Goal: Task Accomplishment & Management: Manage account settings

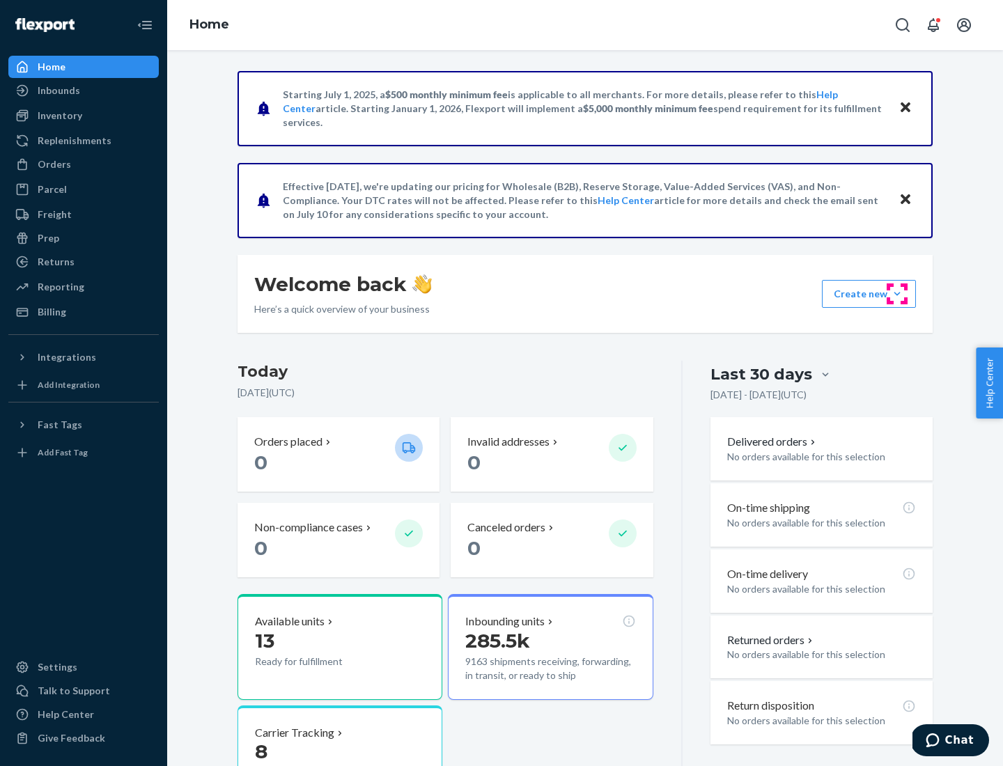
click at [897, 294] on button "Create new Create new inbound Create new order Create new product" at bounding box center [869, 294] width 94 height 28
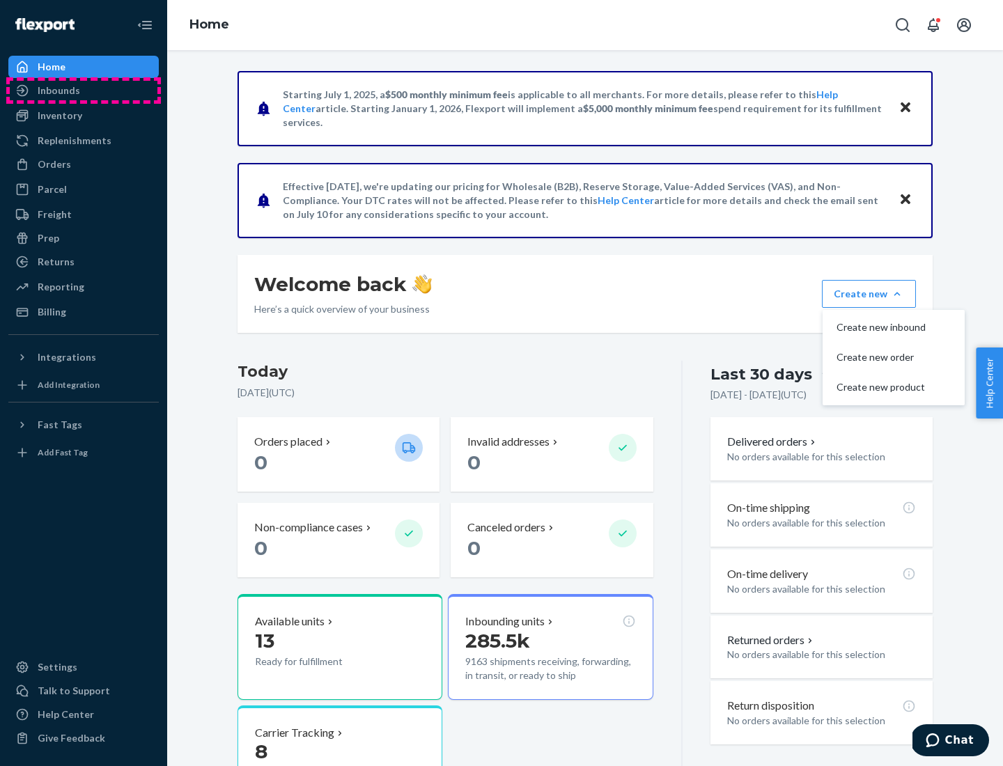
click at [84, 91] on div "Inbounds" at bounding box center [84, 91] width 148 height 20
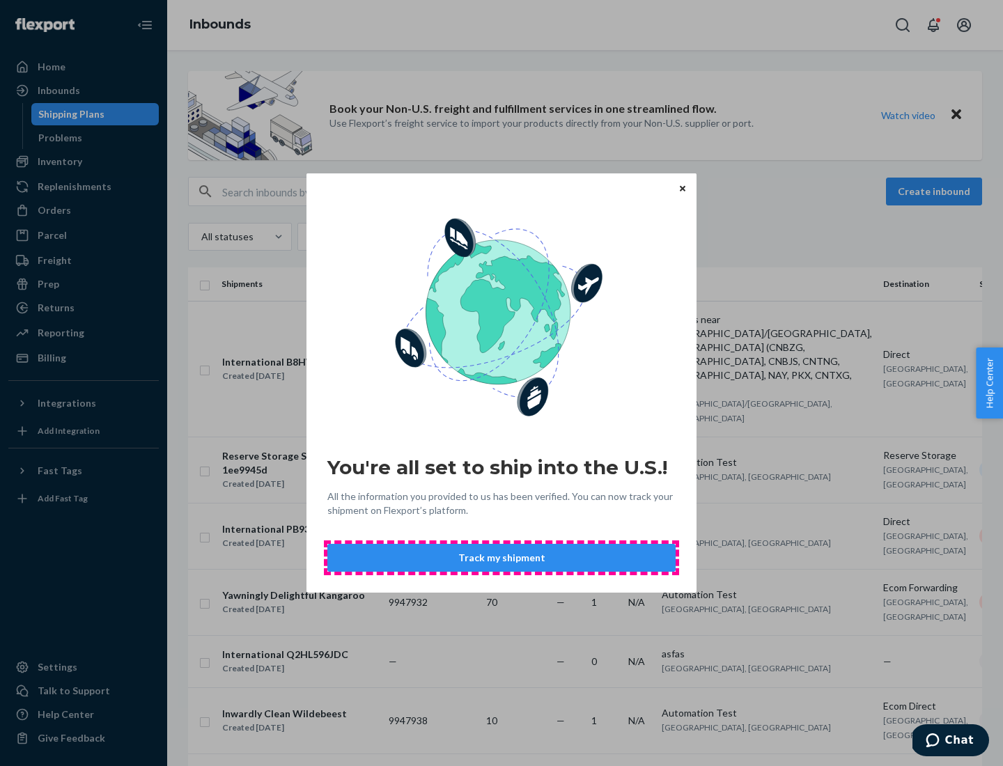
click at [502, 558] on button "Track my shipment" at bounding box center [501, 558] width 348 height 28
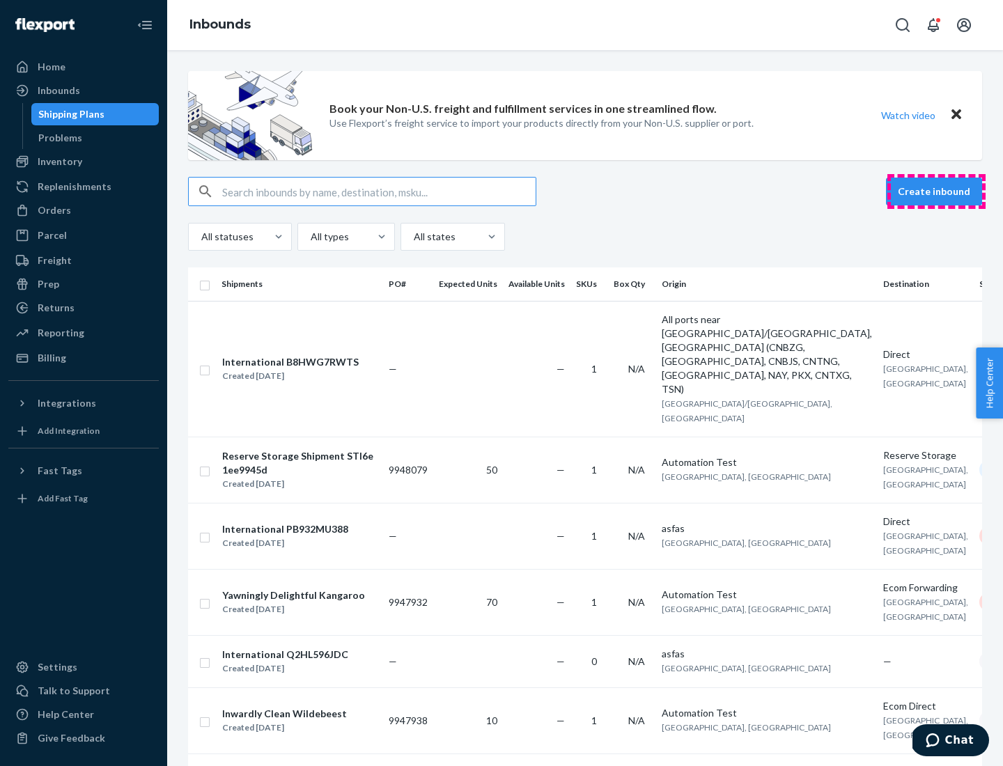
click at [937, 192] on button "Create inbound" at bounding box center [934, 192] width 96 height 28
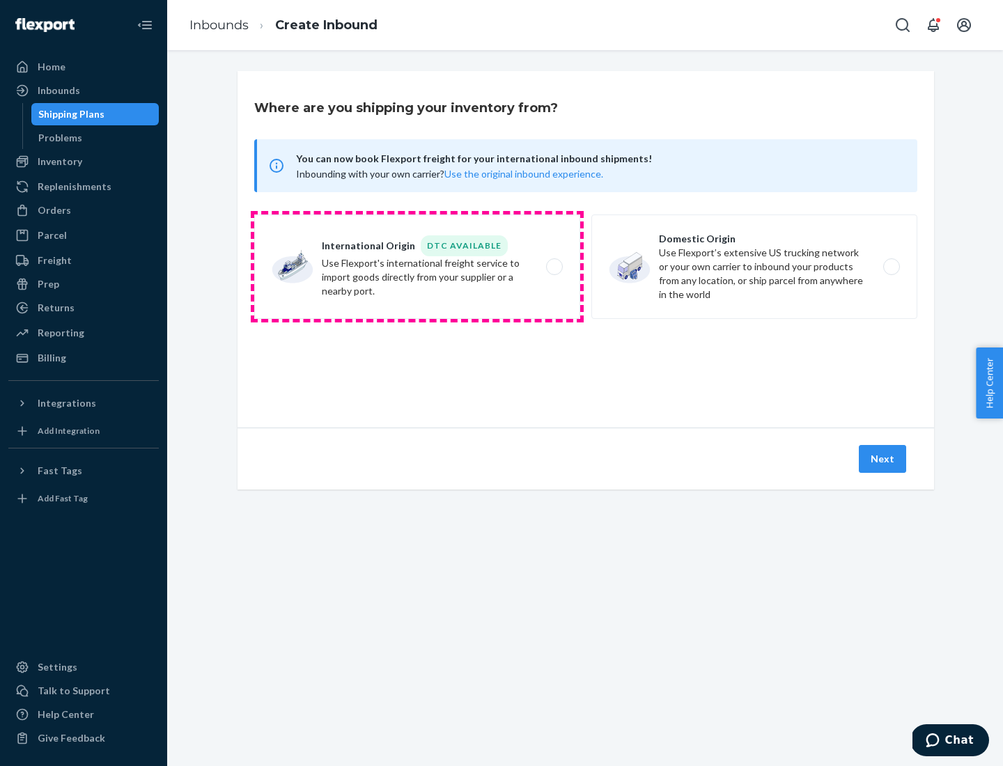
click at [417, 267] on label "International Origin DTC Available Use Flexport's international freight service…" at bounding box center [417, 267] width 326 height 105
click at [554, 267] on input "International Origin DTC Available Use Flexport's international freight service…" at bounding box center [558, 267] width 9 height 9
radio input "true"
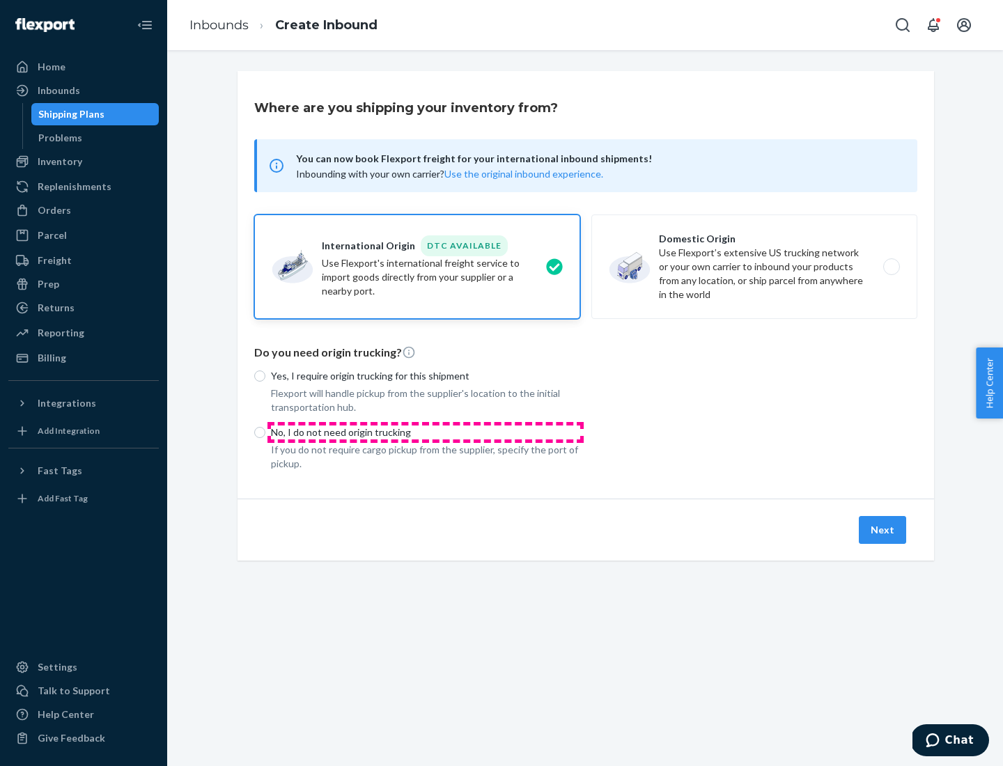
click at [426, 432] on p "No, I do not need origin trucking" at bounding box center [425, 433] width 309 height 14
click at [265, 432] on input "No, I do not need origin trucking" at bounding box center [259, 432] width 11 height 11
radio input "true"
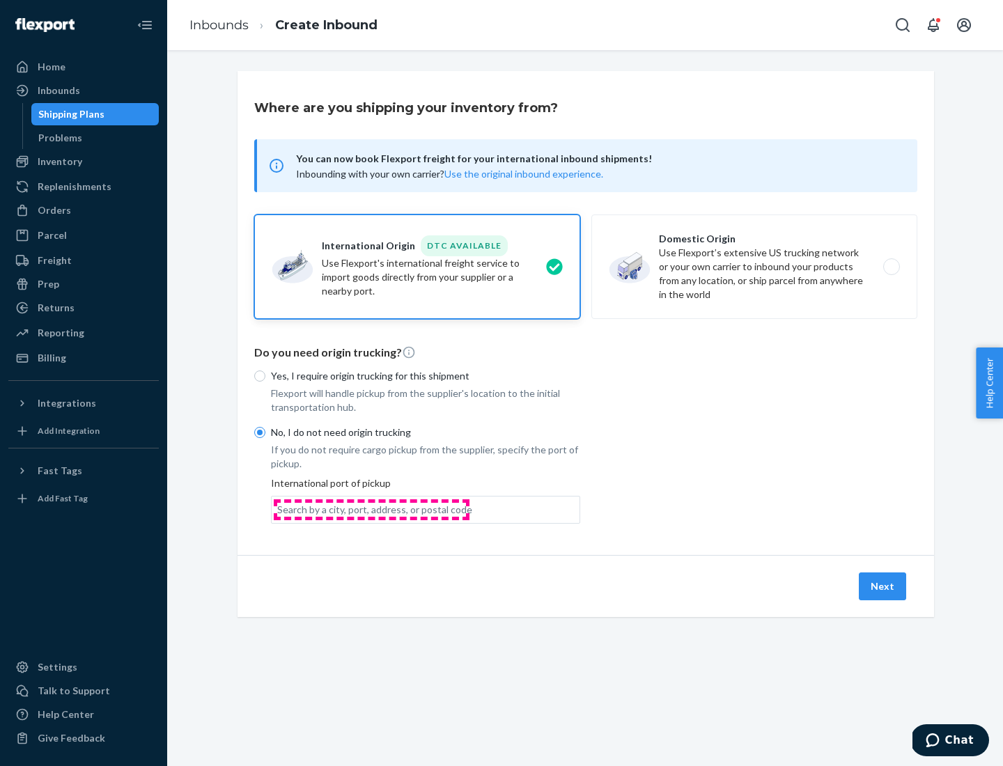
click at [371, 509] on div "Search by a city, port, address, or postal code" at bounding box center [374, 510] width 195 height 14
click at [279, 509] on input "Search by a city, port, address, or postal code" at bounding box center [277, 510] width 1 height 14
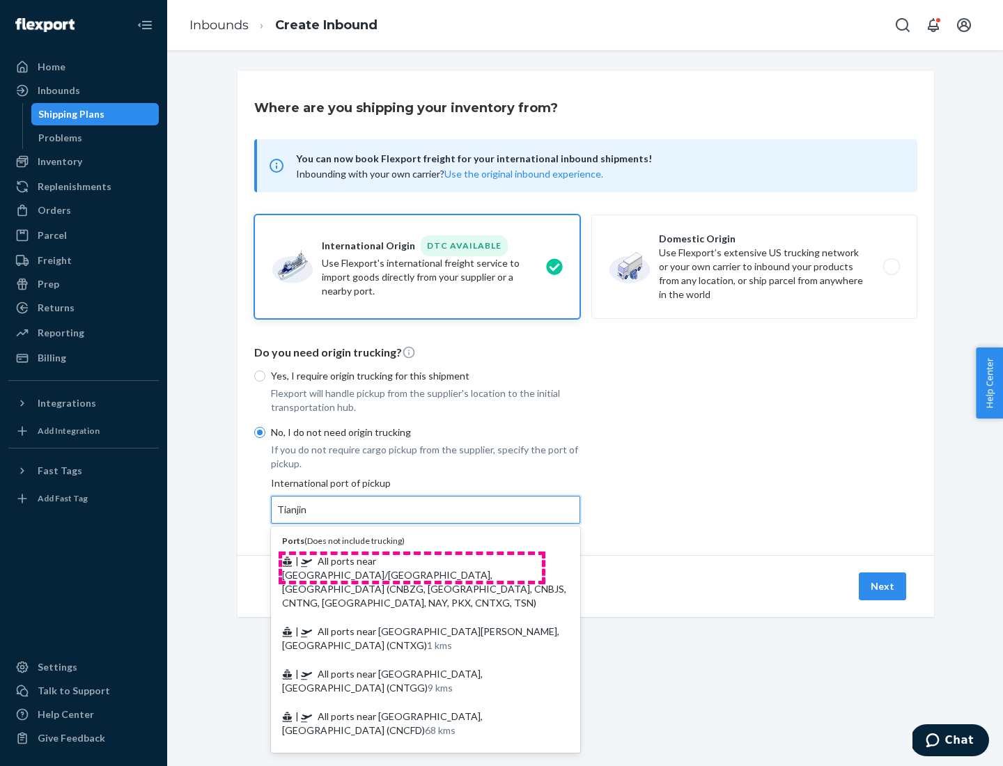
click at [412, 561] on span "| All ports near [GEOGRAPHIC_DATA]/[GEOGRAPHIC_DATA], [GEOGRAPHIC_DATA] (CNBZG,…" at bounding box center [424, 582] width 284 height 54
click at [308, 517] on input "Tianjin" at bounding box center [292, 510] width 31 height 14
type input "All ports near [GEOGRAPHIC_DATA]/[GEOGRAPHIC_DATA], [GEOGRAPHIC_DATA] (CNBZG, […"
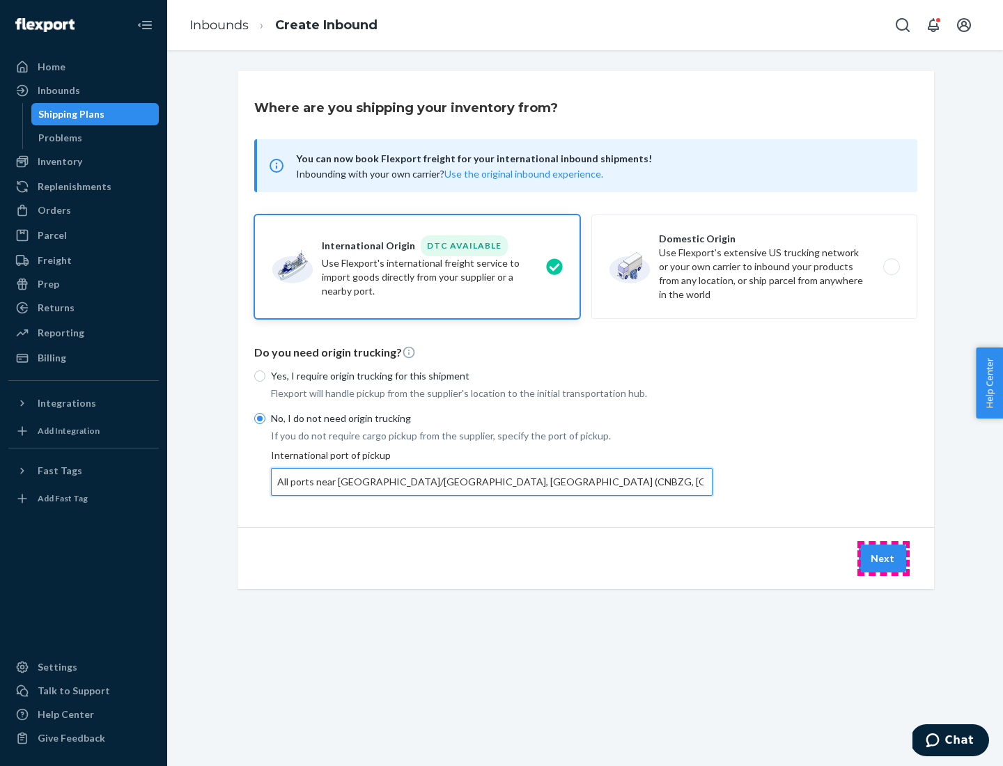
click at [884, 558] on button "Next" at bounding box center [882, 559] width 47 height 28
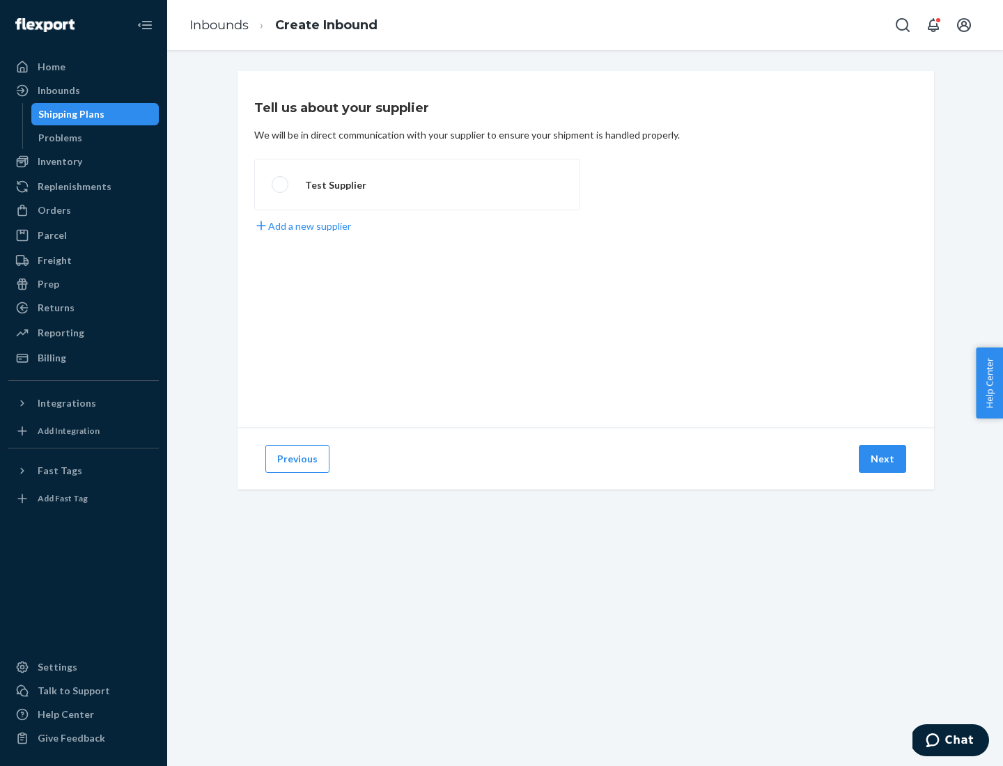
click at [417, 185] on label "Test Supplier" at bounding box center [417, 185] width 326 height 52
click at [281, 185] on input "Test Supplier" at bounding box center [276, 184] width 9 height 9
radio input "true"
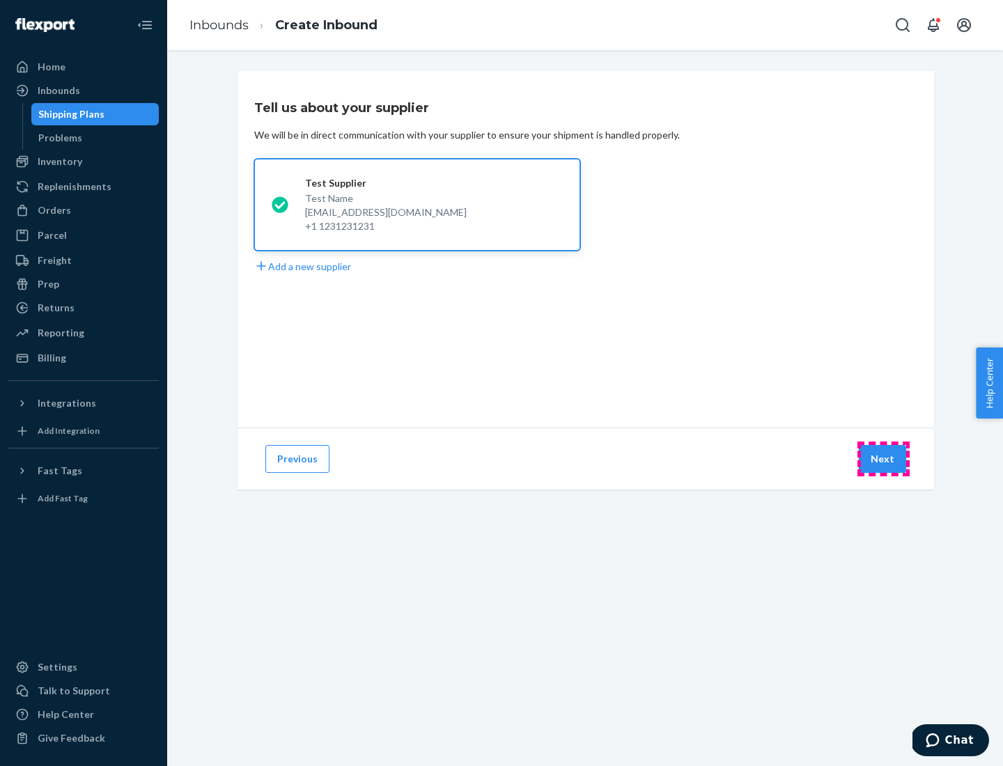
click at [884, 459] on button "Next" at bounding box center [882, 459] width 47 height 28
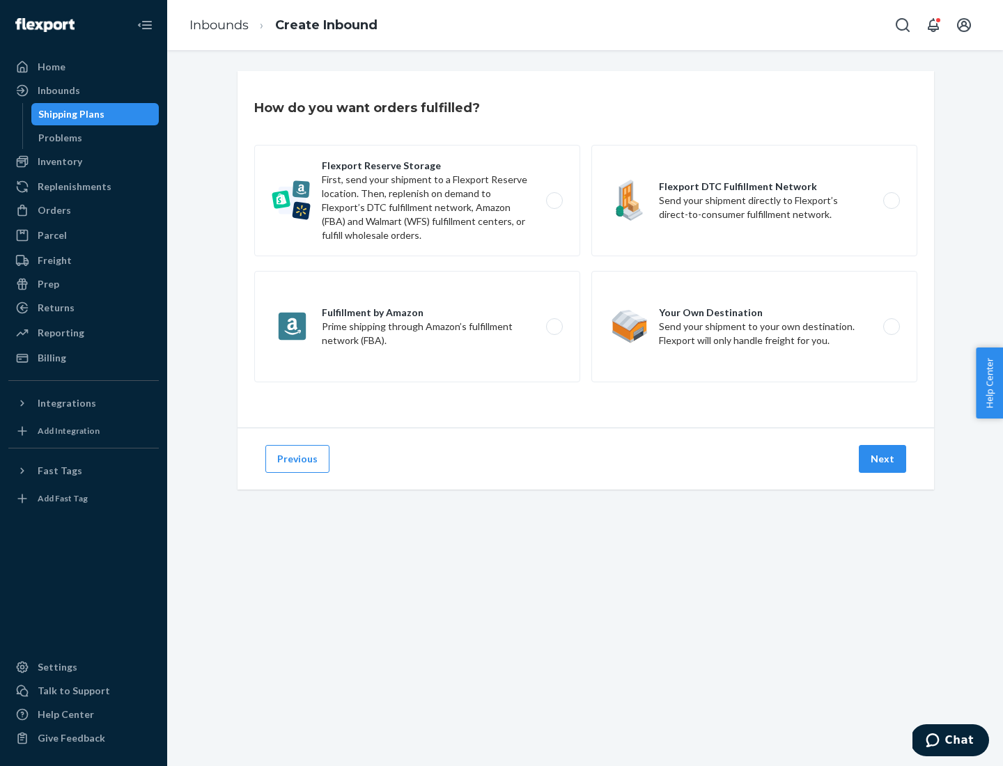
click at [586, 249] on div "Flexport Reserve Storage First, send your shipment to a Flexport Reserve locati…" at bounding box center [585, 265] width 663 height 241
click at [755, 201] on label "Flexport DTC Fulfillment Network Send your shipment directly to Flexport’s dire…" at bounding box center [755, 200] width 326 height 111
click at [891, 201] on input "Flexport DTC Fulfillment Network Send your shipment directly to Flexport’s dire…" at bounding box center [895, 200] width 9 height 9
radio input "true"
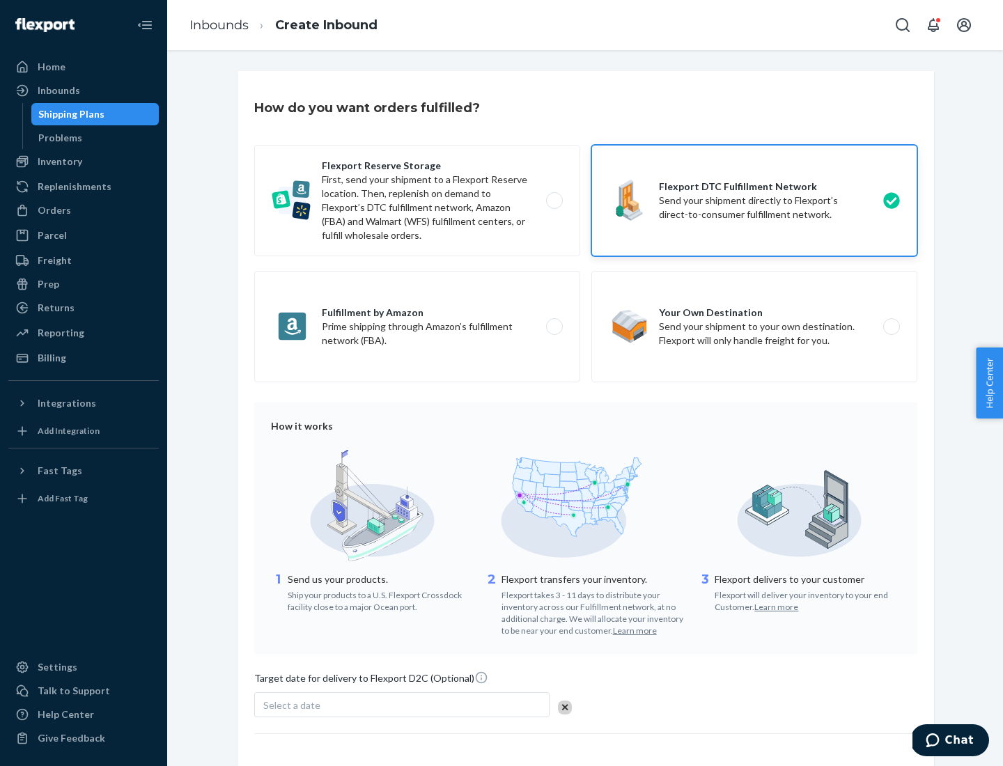
scroll to position [102, 0]
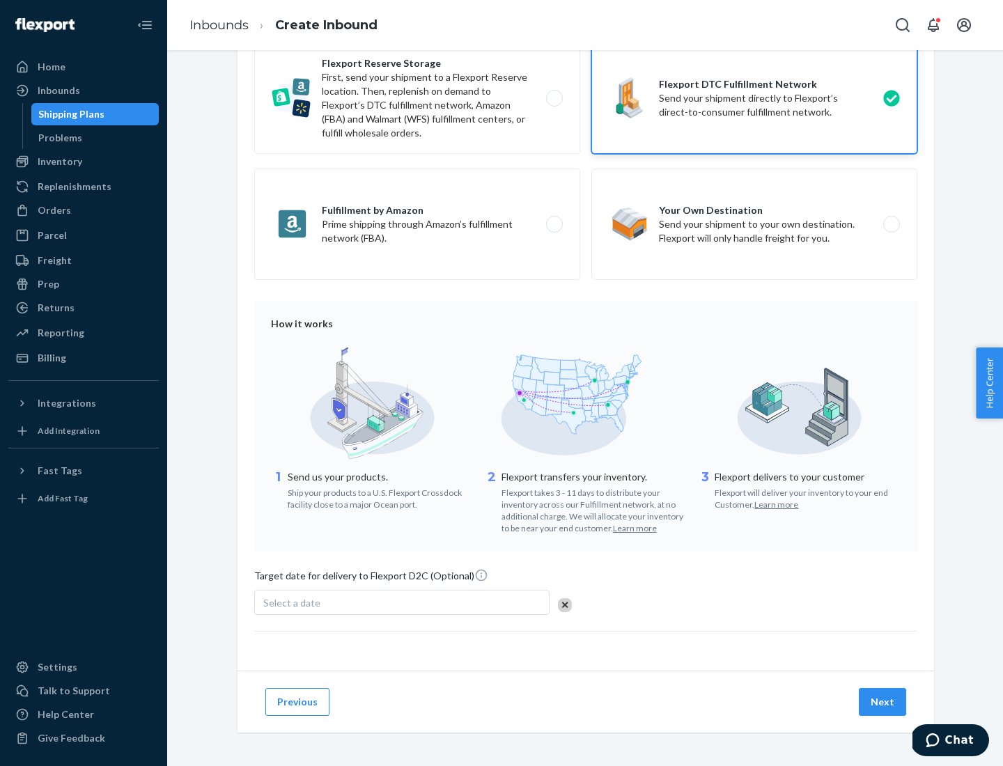
click at [884, 702] on button "Next" at bounding box center [882, 702] width 47 height 28
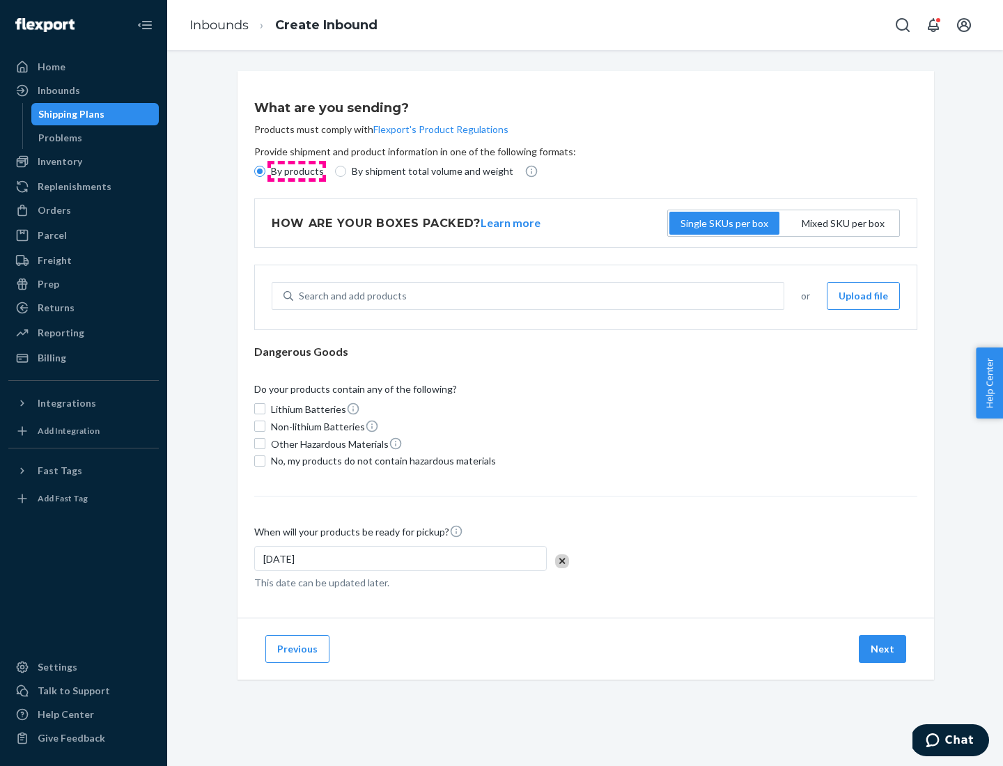
click at [296, 171] on p "By products" at bounding box center [297, 171] width 53 height 14
click at [265, 171] on input "By products" at bounding box center [259, 171] width 11 height 11
click at [350, 296] on div "Search and add products" at bounding box center [353, 296] width 108 height 14
click at [300, 296] on input "Search and add products" at bounding box center [299, 296] width 1 height 14
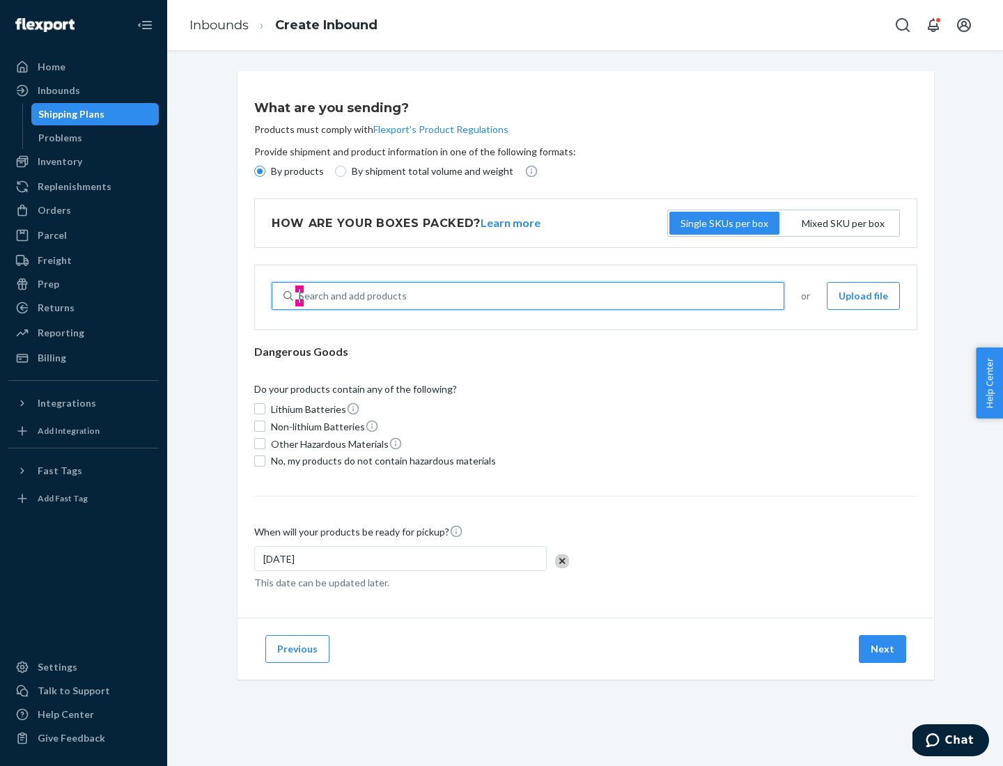
type input "basic"
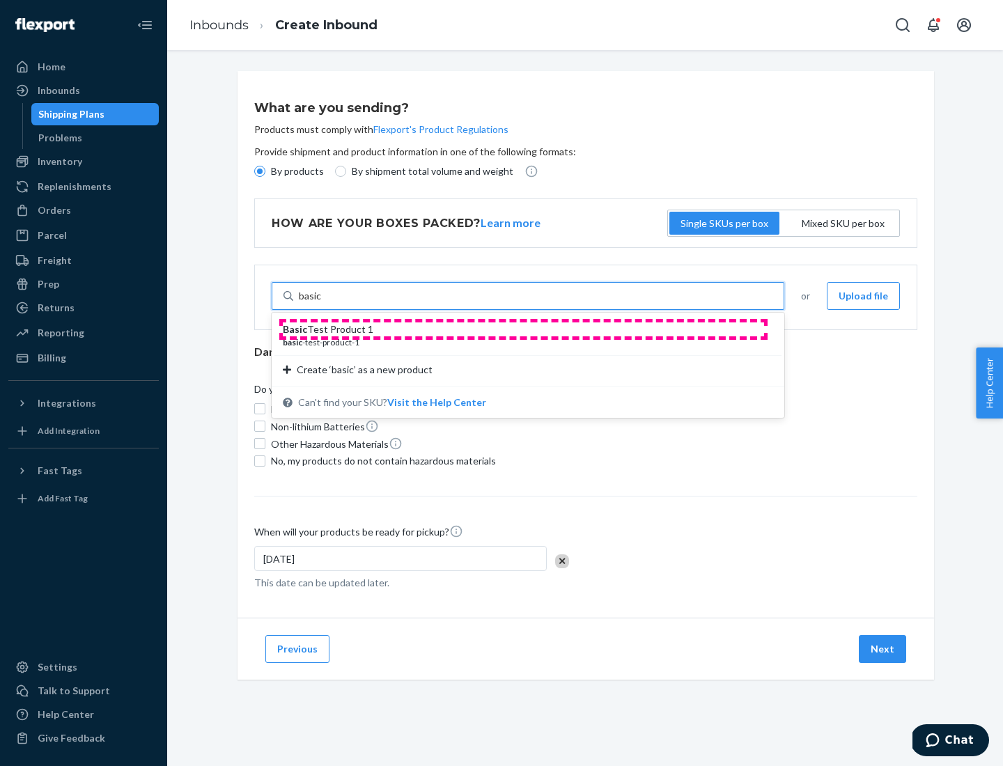
click at [523, 330] on div "Basic Test Product 1" at bounding box center [522, 330] width 479 height 14
click at [322, 303] on input "basic" at bounding box center [310, 296] width 23 height 14
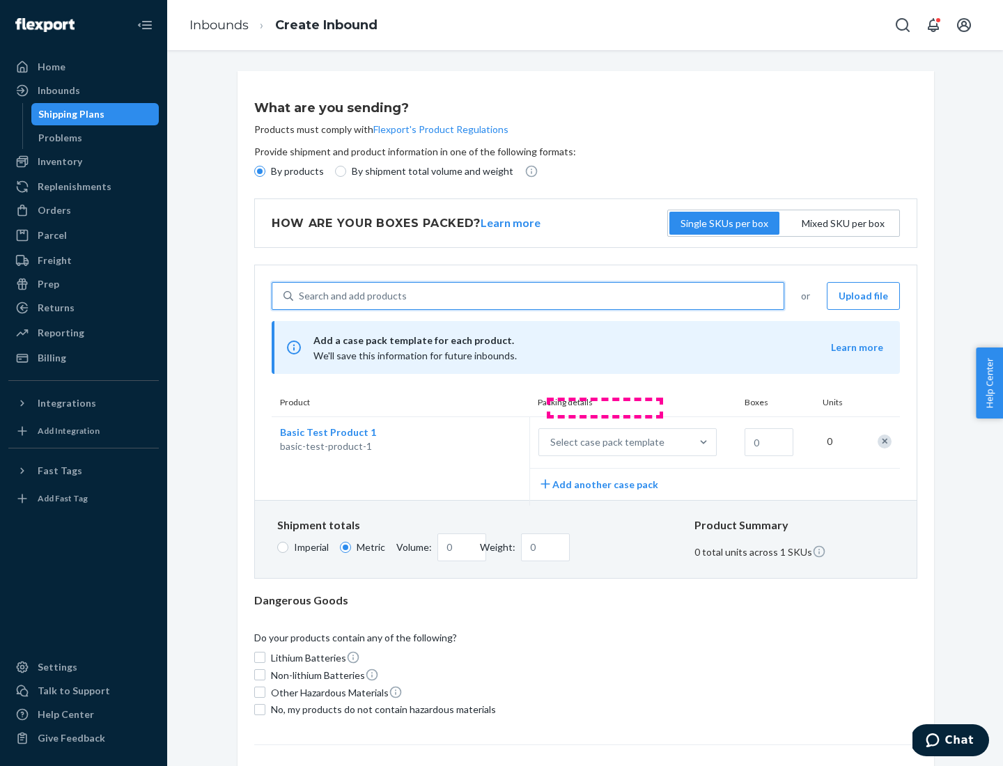
scroll to position [34, 0]
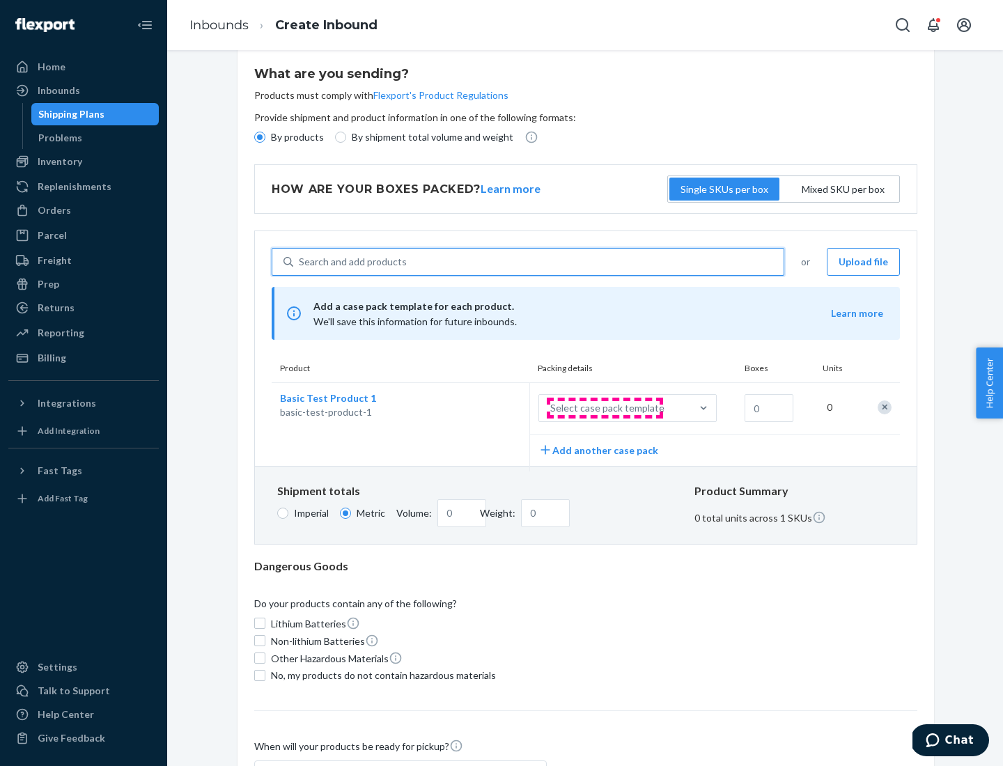
click at [605, 408] on div "Select case pack template" at bounding box center [607, 408] width 114 height 14
click at [481, 408] on input "Select case pack template" at bounding box center [481, 408] width 0 height 0
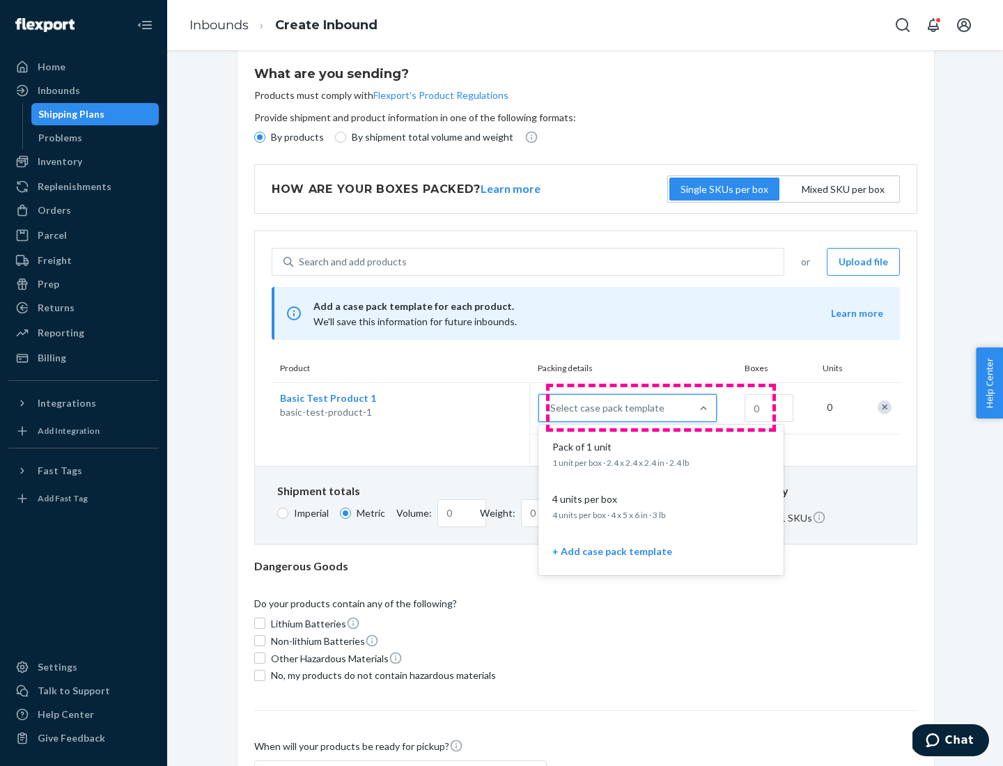
scroll to position [80, 0]
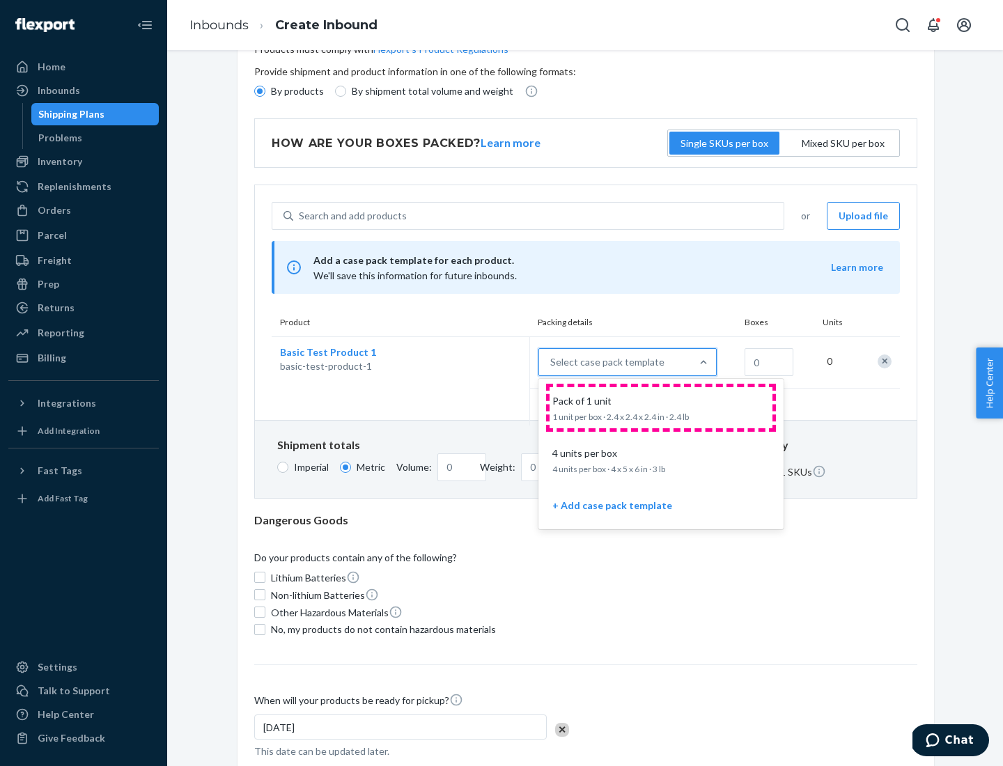
click at [661, 408] on div "Pack of 1 unit" at bounding box center [658, 401] width 223 height 14
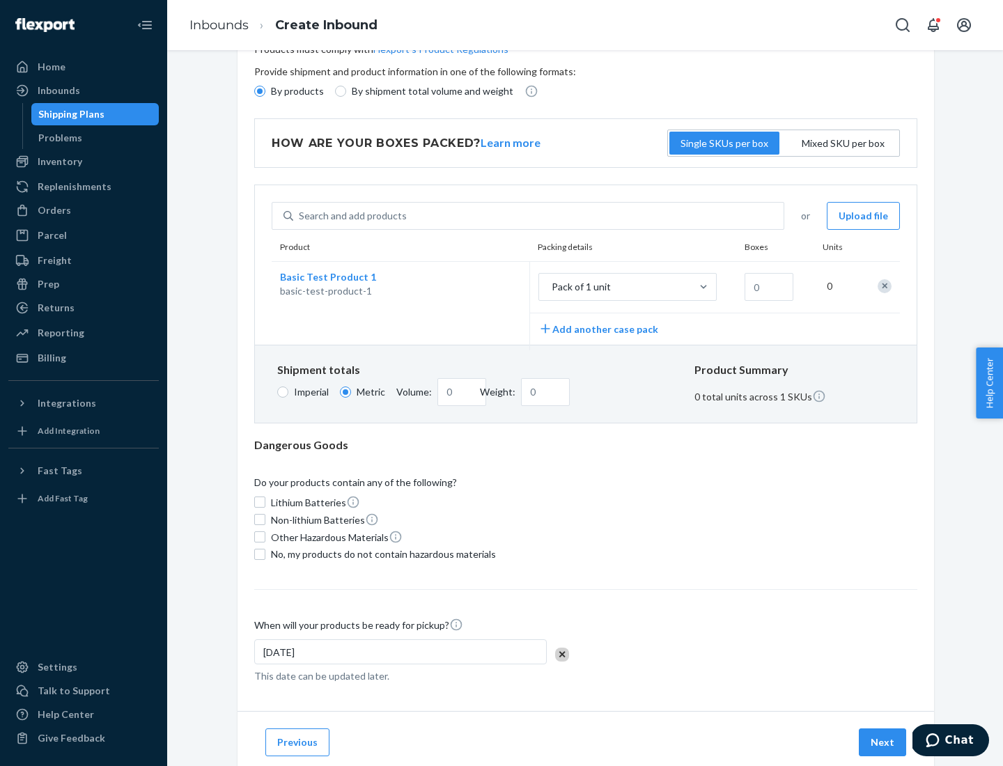
scroll to position [0, 0]
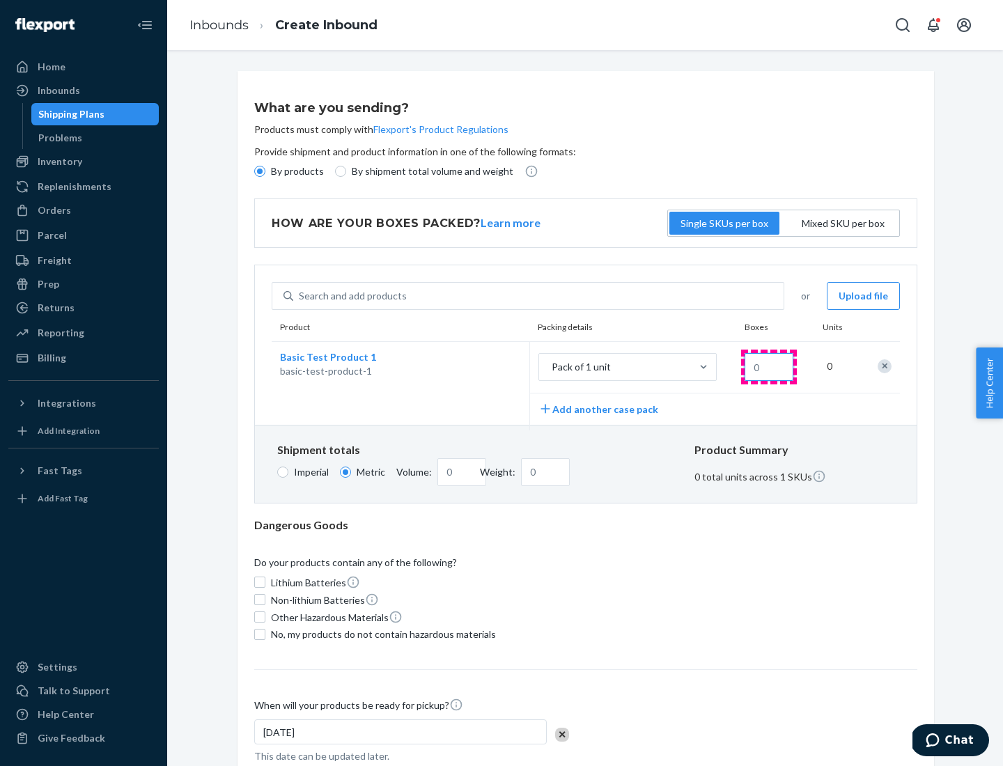
type input "1.09"
type input "1"
type input "10.89"
type input "10"
type input "0.02"
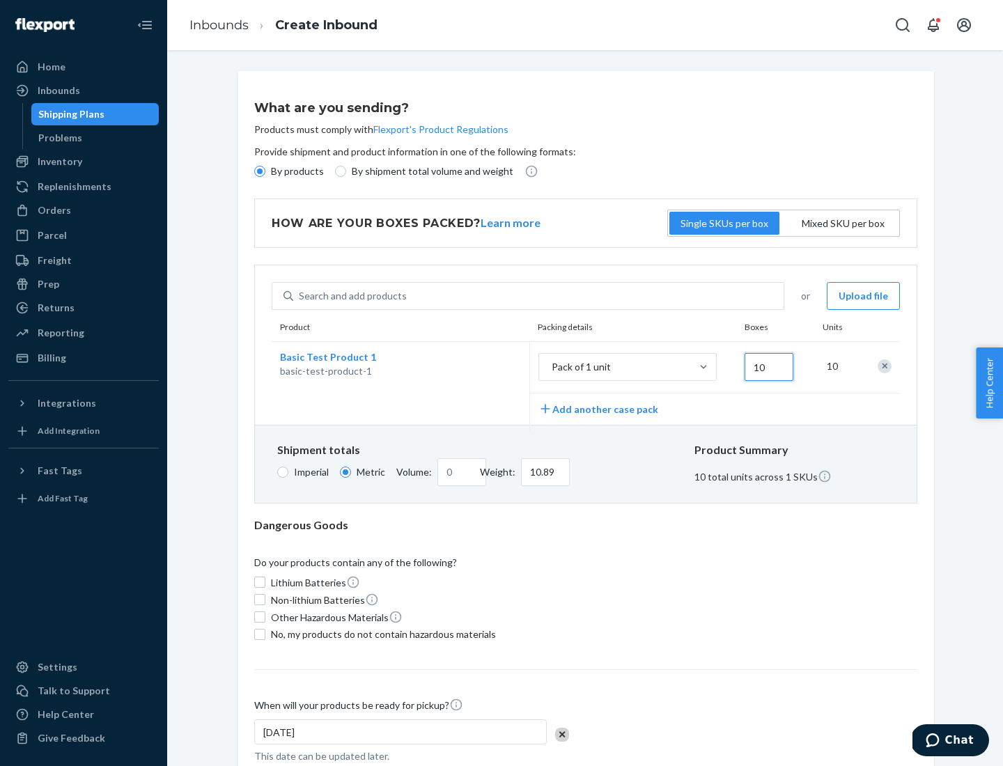
type input "108.86"
type input "100"
type input "0.23"
type input "1088.62"
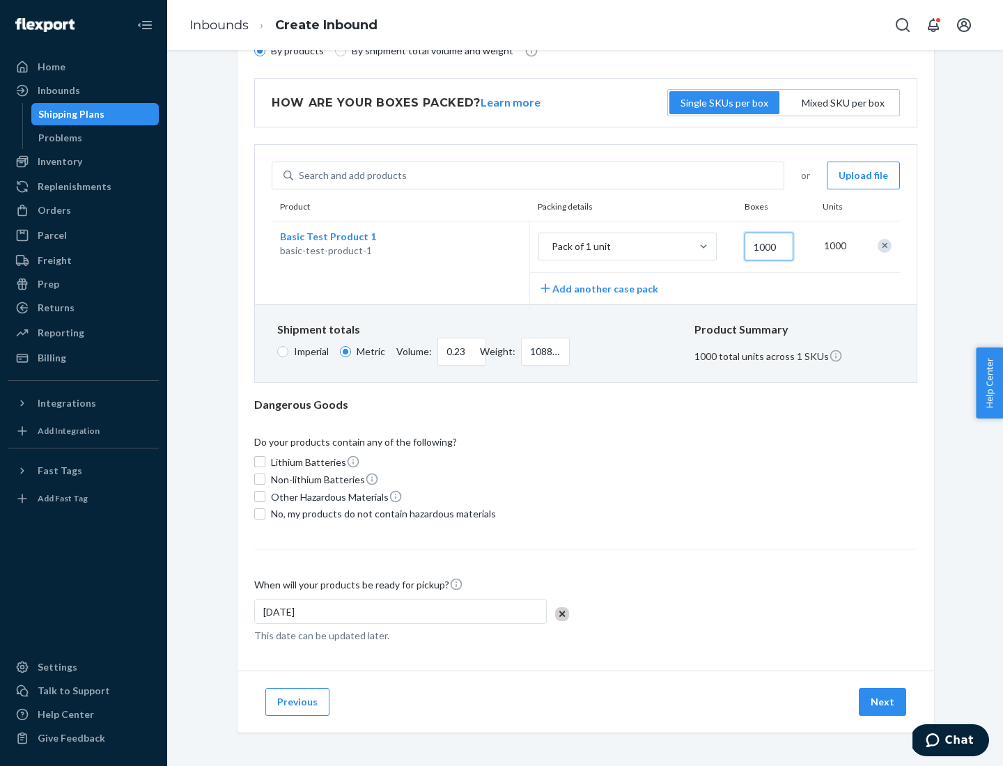
type input "1000"
click at [381, 514] on span "No, my products do not contain hazardous materials" at bounding box center [383, 514] width 225 height 14
click at [265, 514] on input "No, my products do not contain hazardous materials" at bounding box center [259, 514] width 11 height 11
checkbox input "true"
click at [884, 702] on button "Next" at bounding box center [882, 702] width 47 height 28
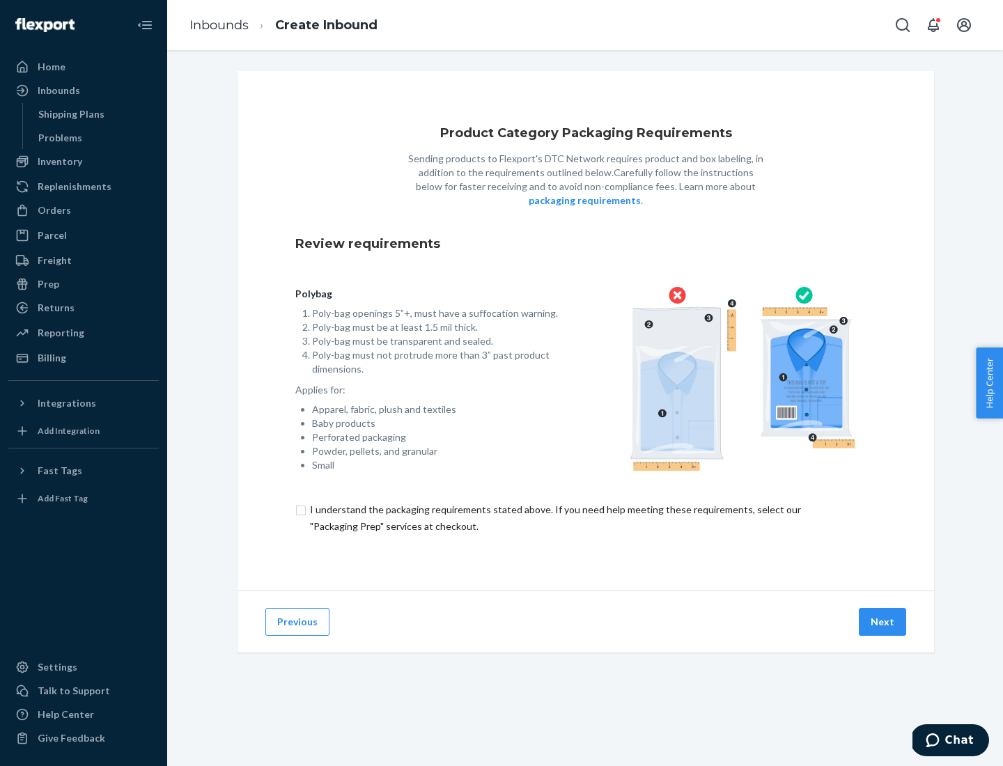
click at [586, 518] on input "checkbox" at bounding box center [585, 518] width 581 height 33
checkbox input "true"
click at [884, 622] on button "Next" at bounding box center [882, 622] width 47 height 28
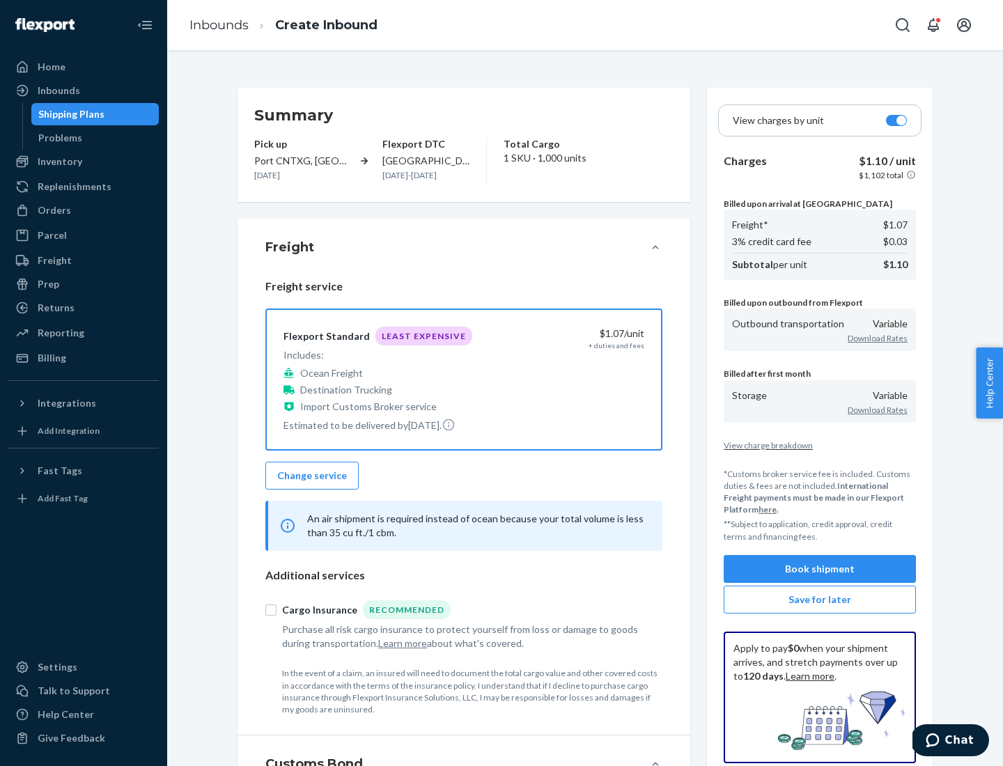
scroll to position [161, 0]
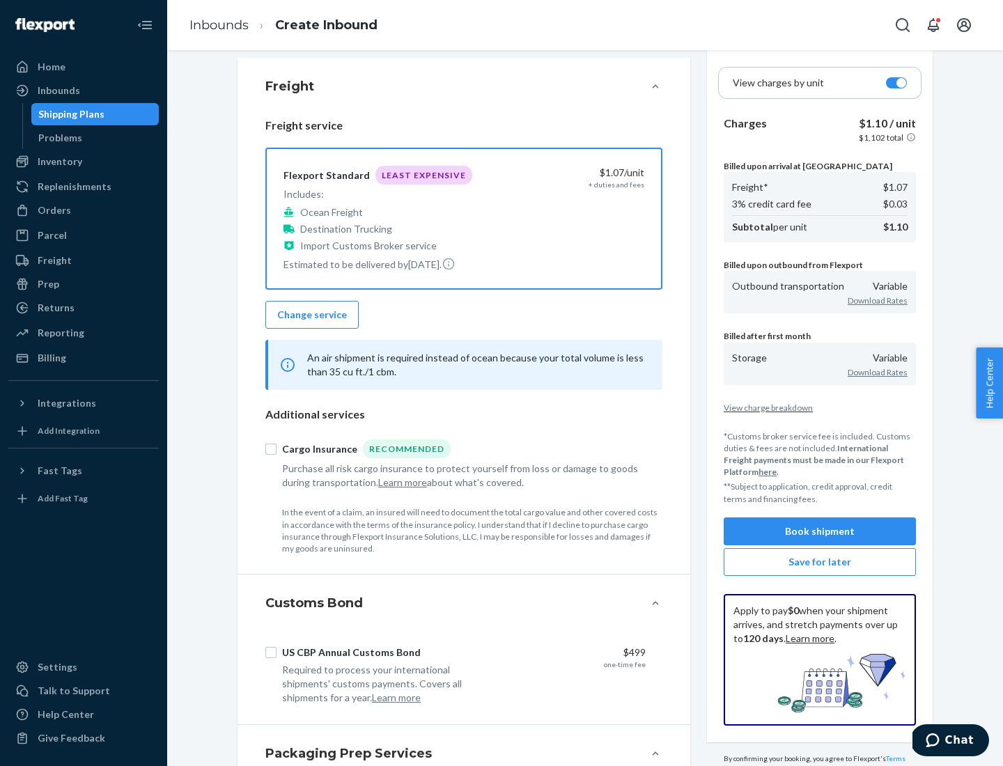
click at [820, 531] on button "Book shipment" at bounding box center [820, 532] width 192 height 28
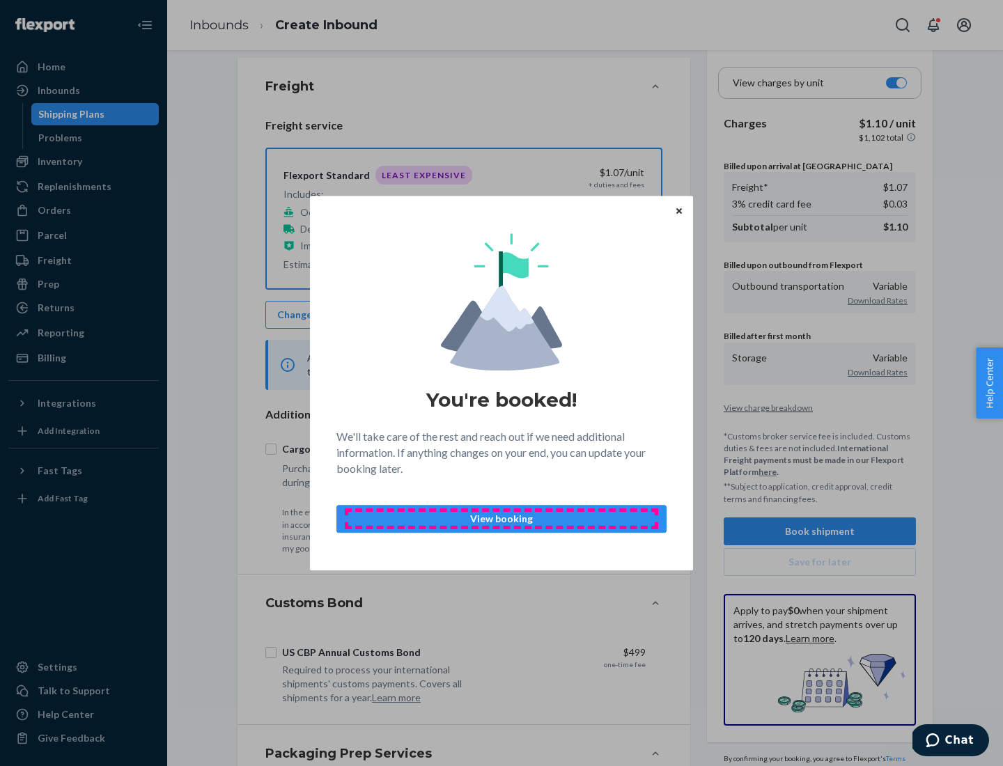
click at [502, 518] on p "View booking" at bounding box center [501, 519] width 307 height 14
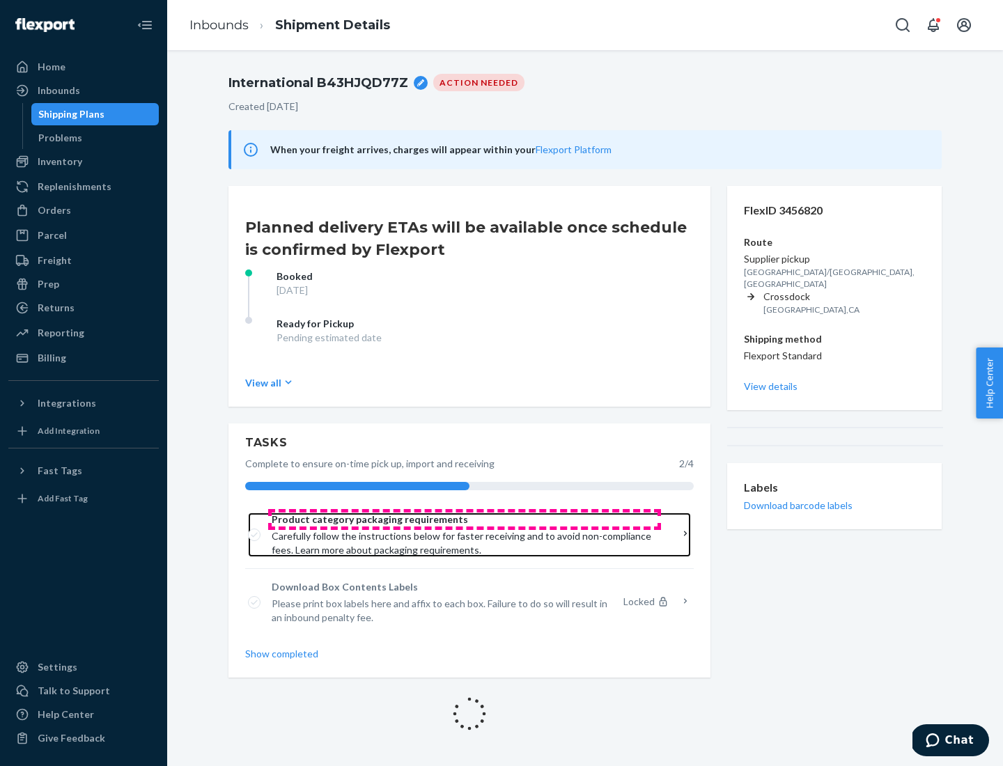
click at [465, 520] on span "Product category packaging requirements" at bounding box center [465, 520] width 386 height 14
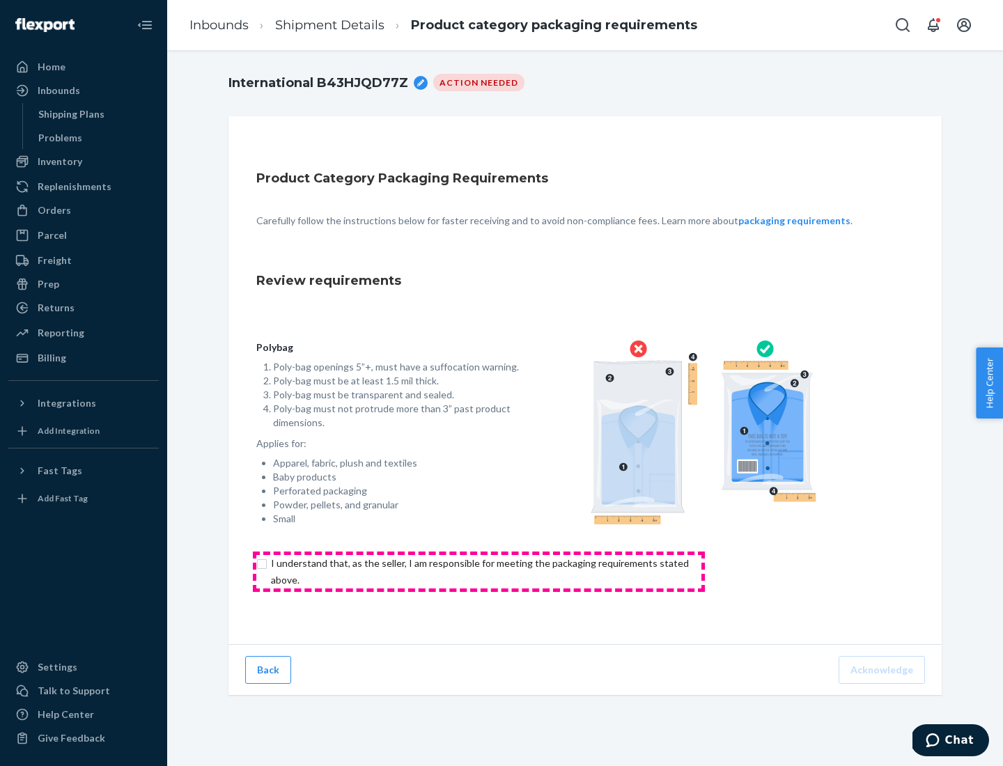
click at [479, 571] on input "checkbox" at bounding box center [487, 571] width 463 height 33
checkbox input "true"
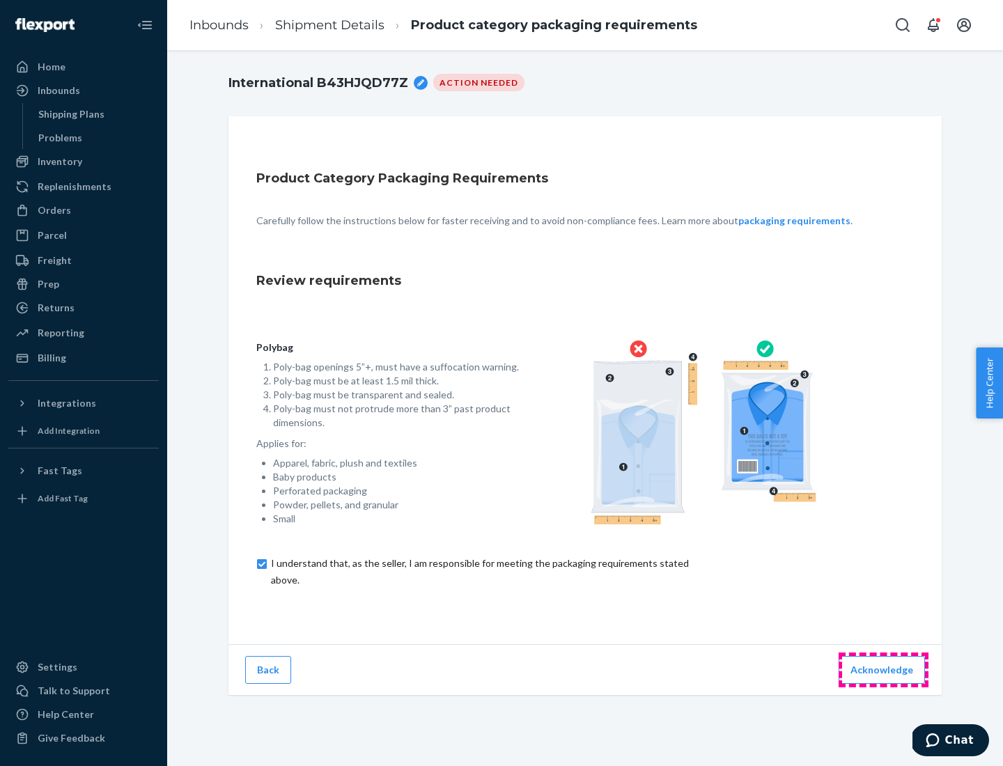
click at [884, 670] on button "Acknowledge" at bounding box center [882, 670] width 86 height 28
